Goal: Information Seeking & Learning: Check status

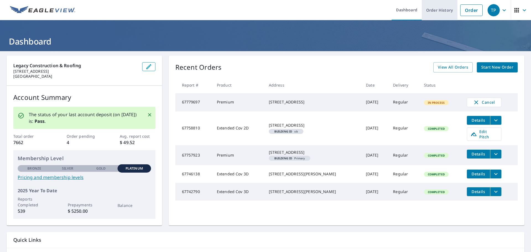
click at [423, 12] on link "Order History" at bounding box center [439, 10] width 36 height 20
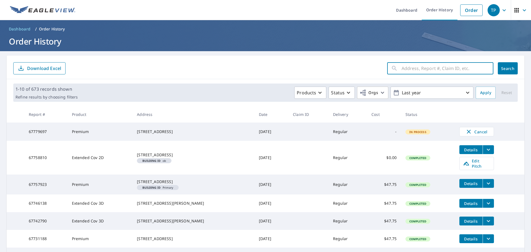
click at [423, 74] on input "text" at bounding box center [447, 68] width 92 height 15
type input "67342967"
click button "Search" at bounding box center [507, 68] width 20 height 12
